Goal: Task Accomplishment & Management: Use online tool/utility

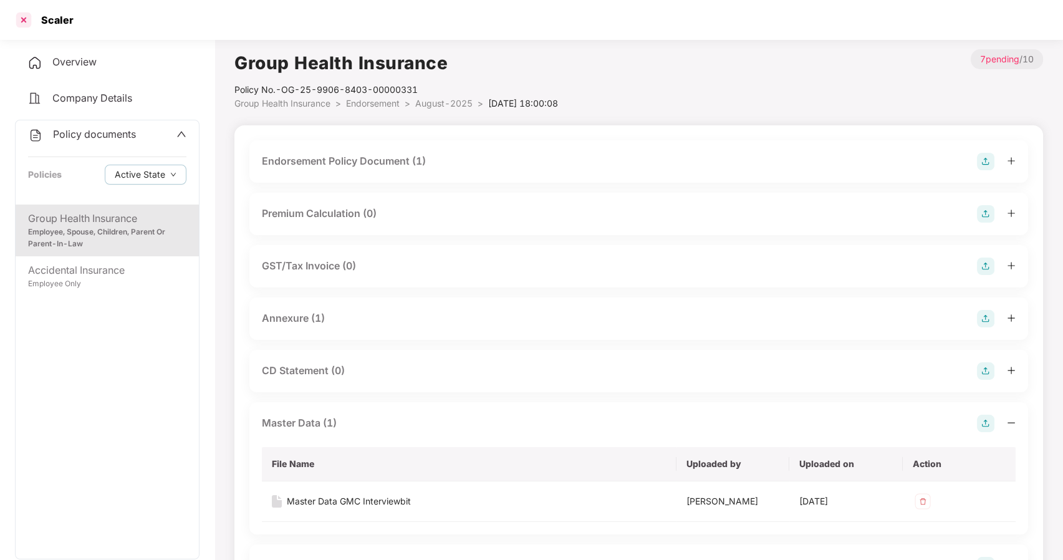
click at [26, 18] on div at bounding box center [24, 20] width 20 height 20
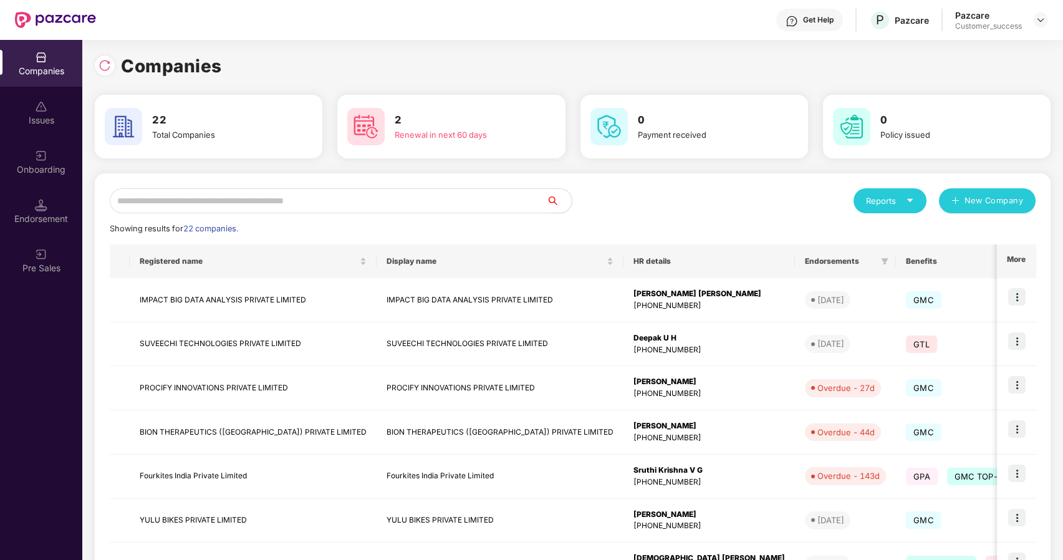
click at [308, 199] on input "text" at bounding box center [328, 200] width 437 height 25
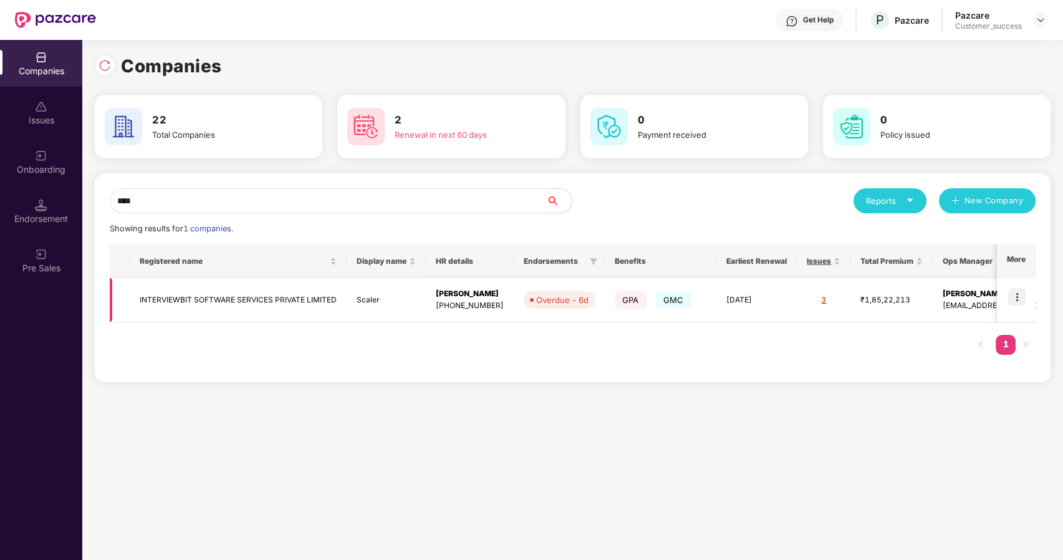
type input "****"
click at [1020, 290] on img at bounding box center [1016, 296] width 17 height 17
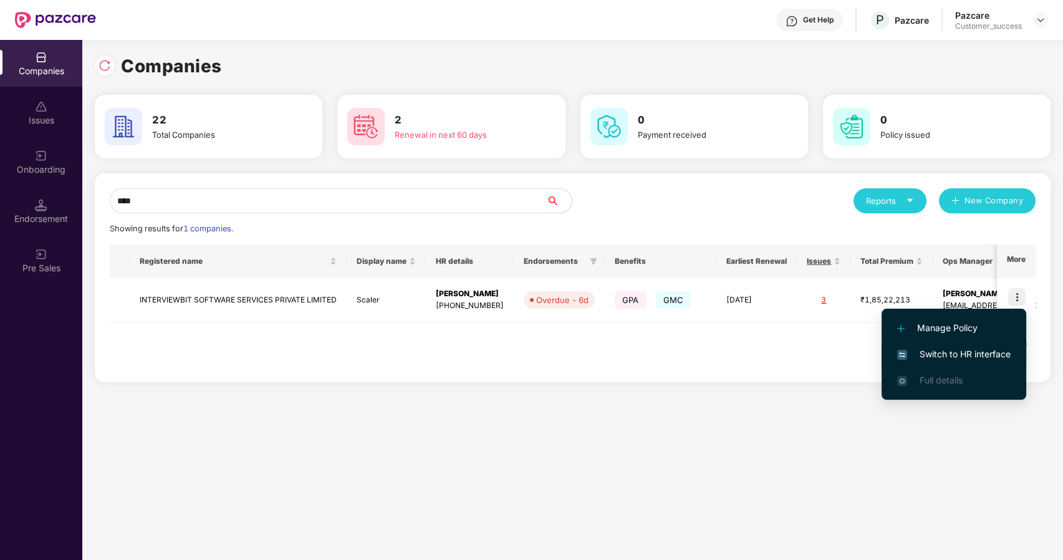
click at [948, 354] on span "Switch to HR interface" at bounding box center [953, 354] width 113 height 14
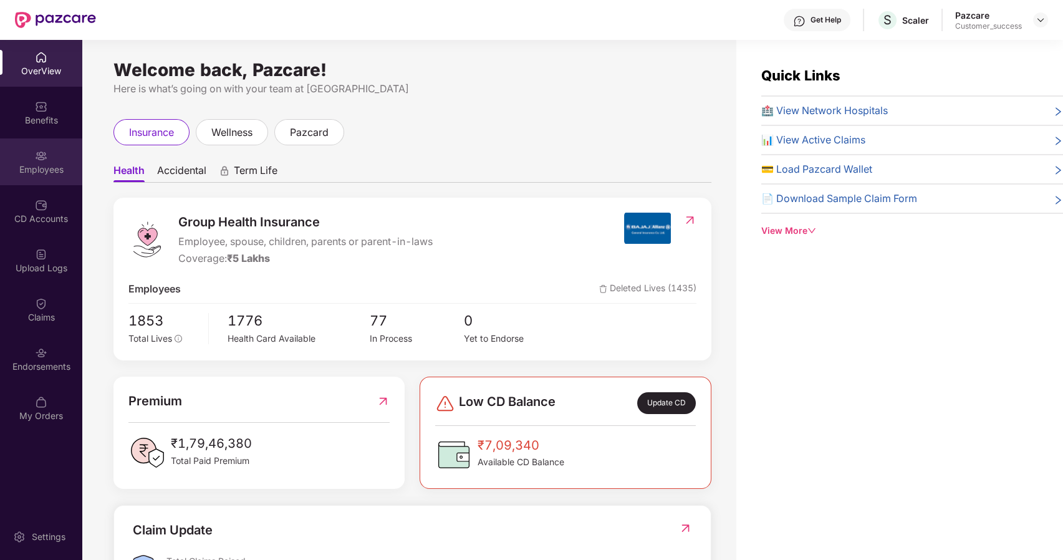
click at [59, 163] on div "Employees" at bounding box center [41, 169] width 82 height 12
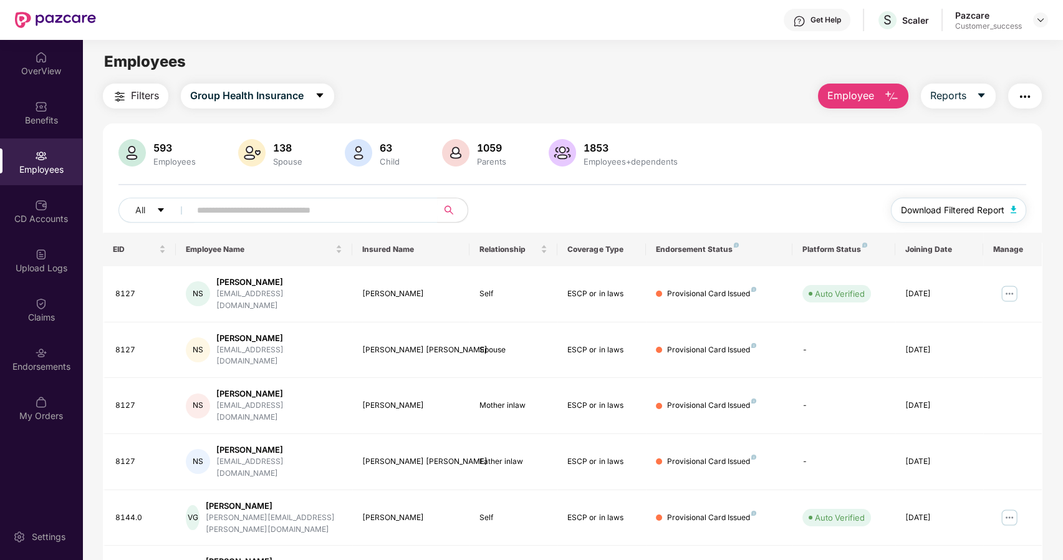
click at [961, 212] on span "Download Filtered Report" at bounding box center [952, 210] width 103 height 14
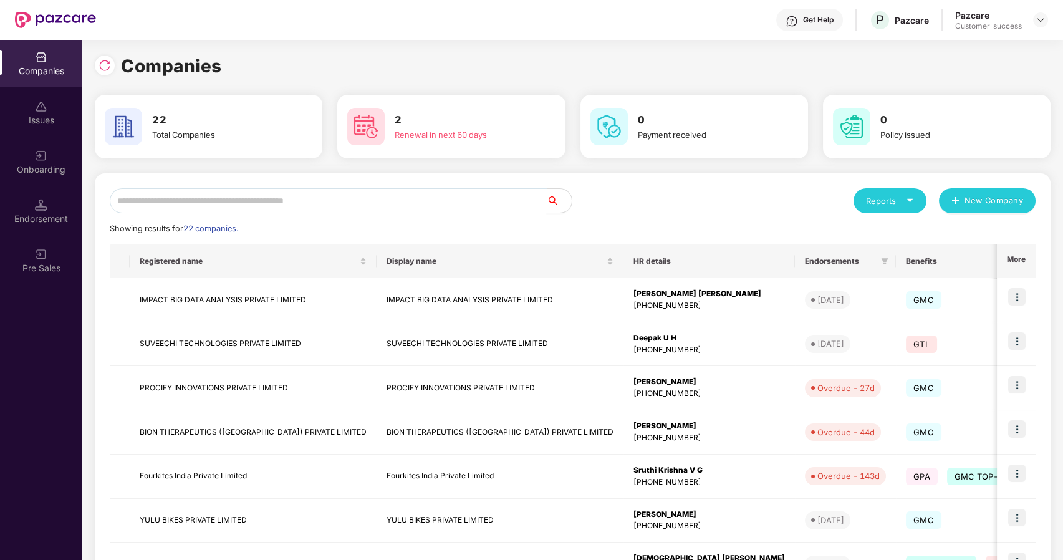
click at [253, 198] on input "text" at bounding box center [328, 200] width 437 height 25
click at [1020, 291] on img at bounding box center [1016, 296] width 17 height 17
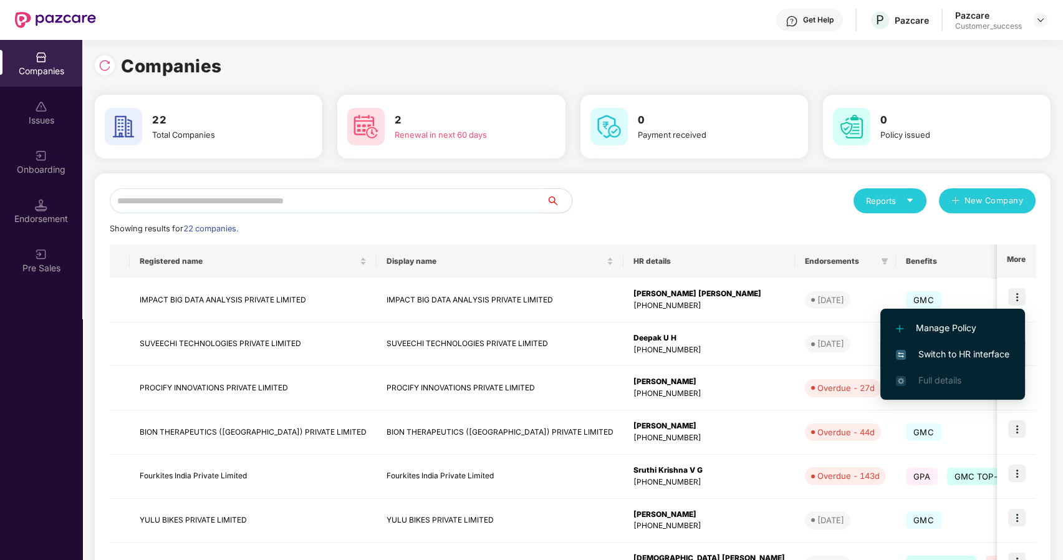
click at [934, 351] on span "Switch to HR interface" at bounding box center [952, 354] width 113 height 14
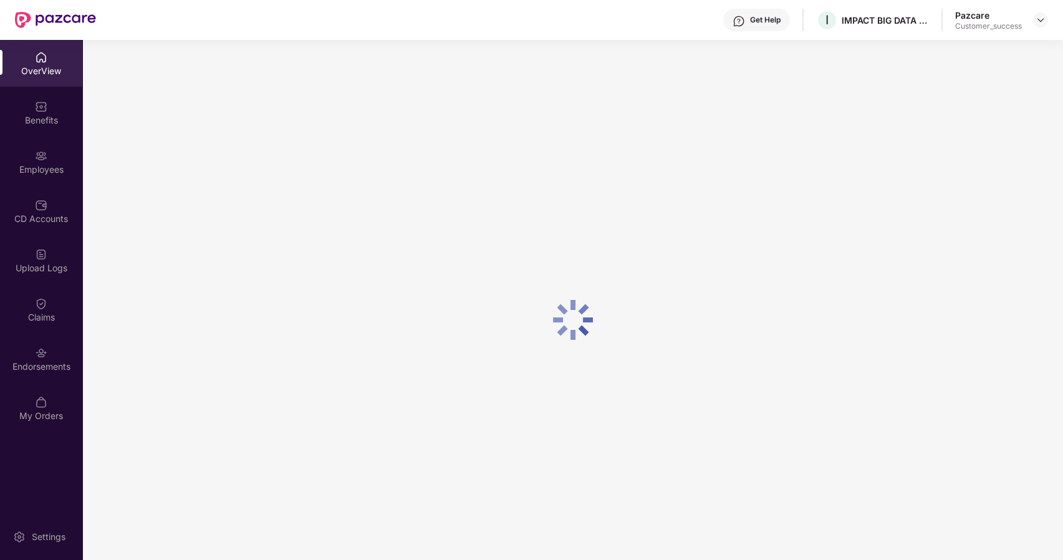
click at [16, 161] on div "Employees" at bounding box center [41, 161] width 82 height 47
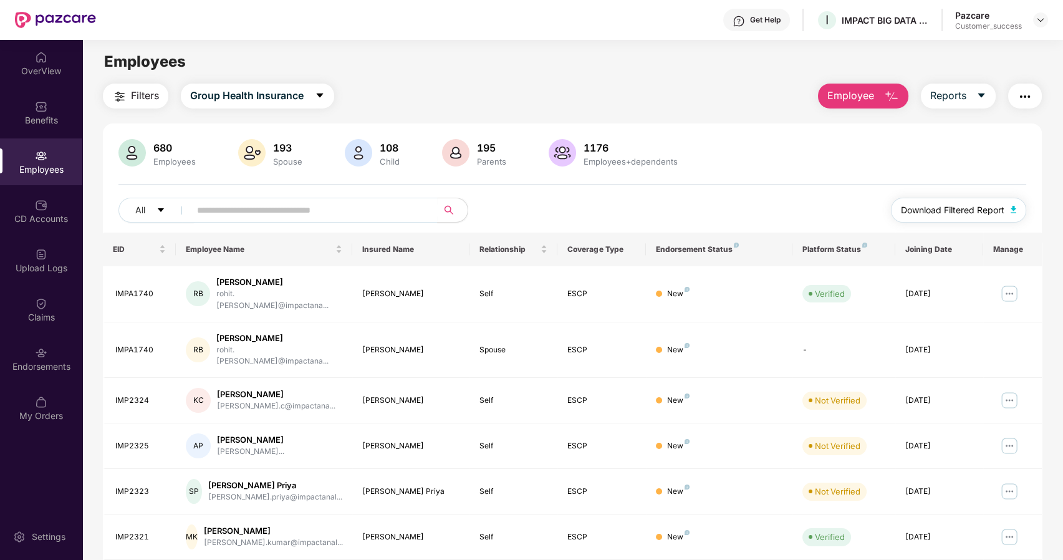
click at [931, 206] on span "Download Filtered Report" at bounding box center [952, 210] width 103 height 14
